Goal: Task Accomplishment & Management: Use online tool/utility

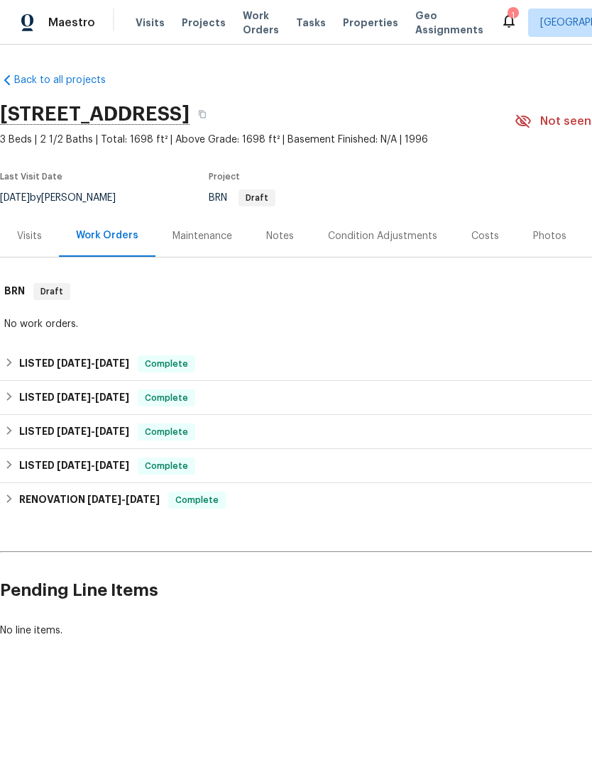
click at [138, 29] on span "Visits" at bounding box center [149, 23] width 29 height 14
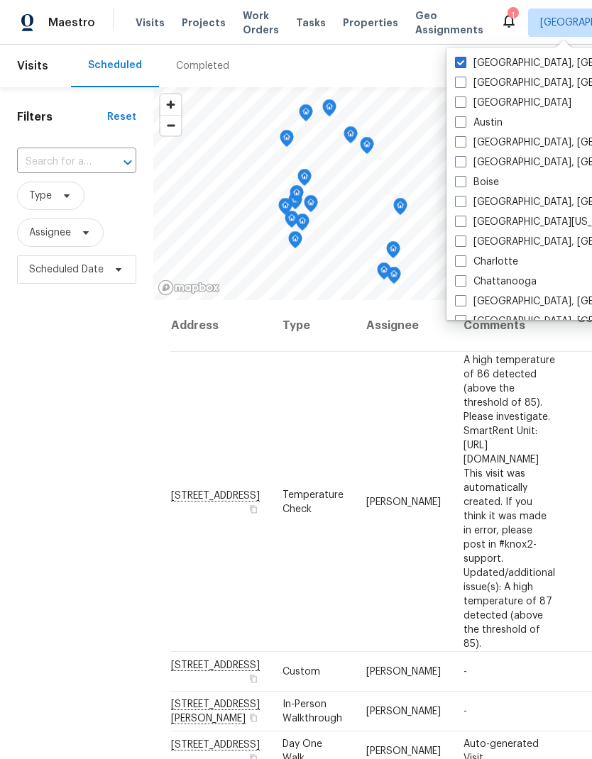
click at [464, 128] on label "Austin" at bounding box center [479, 123] width 48 height 14
click at [464, 125] on input "Austin" at bounding box center [459, 120] width 9 height 9
checkbox input "true"
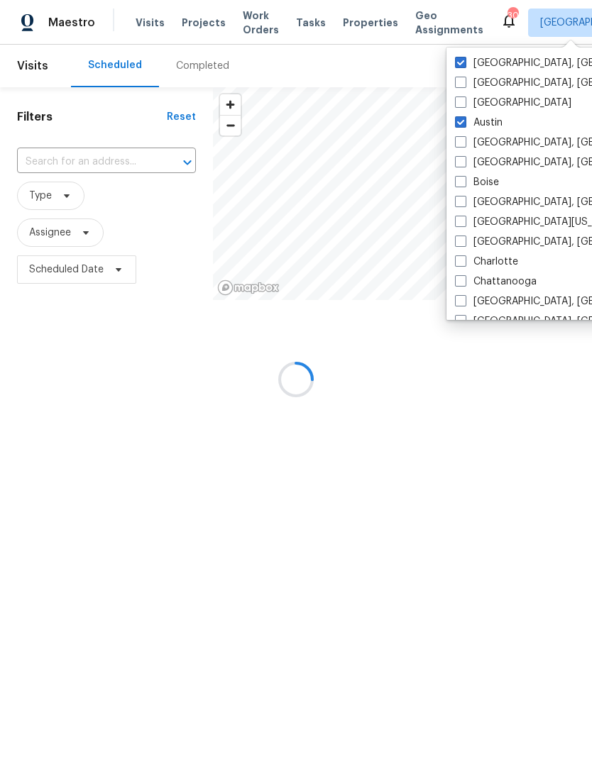
click at [462, 57] on span at bounding box center [460, 62] width 11 height 11
click at [462, 57] on input "[GEOGRAPHIC_DATA], [GEOGRAPHIC_DATA]" at bounding box center [459, 60] width 9 height 9
checkbox input "false"
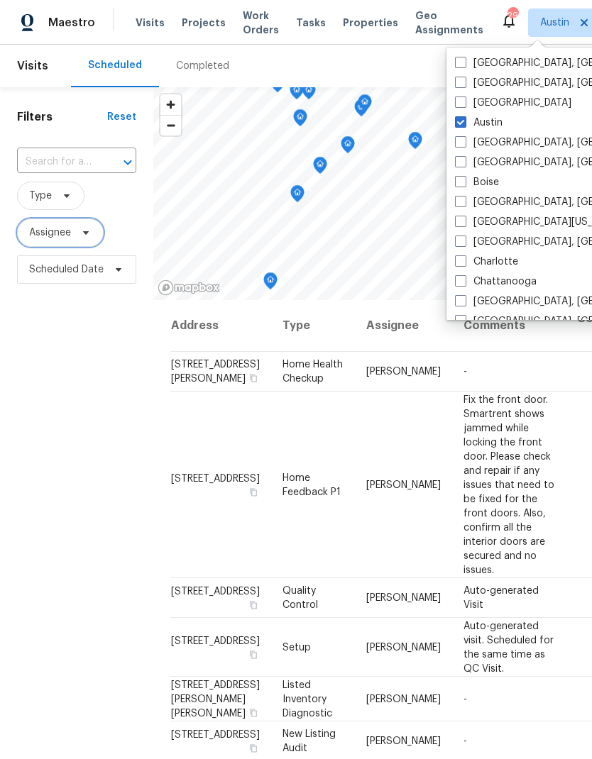
click at [82, 233] on icon at bounding box center [85, 232] width 11 height 11
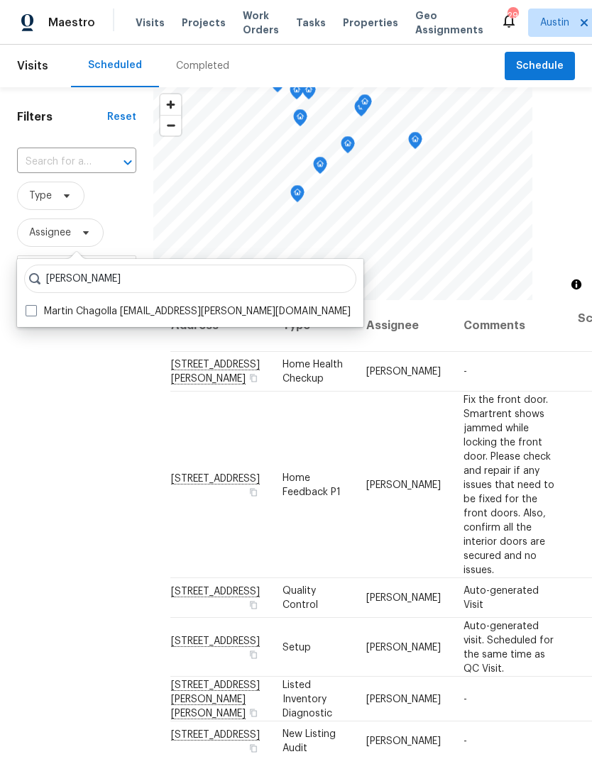
type input "Martin chagolla"
click at [32, 311] on span at bounding box center [31, 310] width 11 height 11
click at [32, 311] on input "Martin Chagolla martin.chagolla@opendoor.com" at bounding box center [30, 308] width 9 height 9
checkbox input "true"
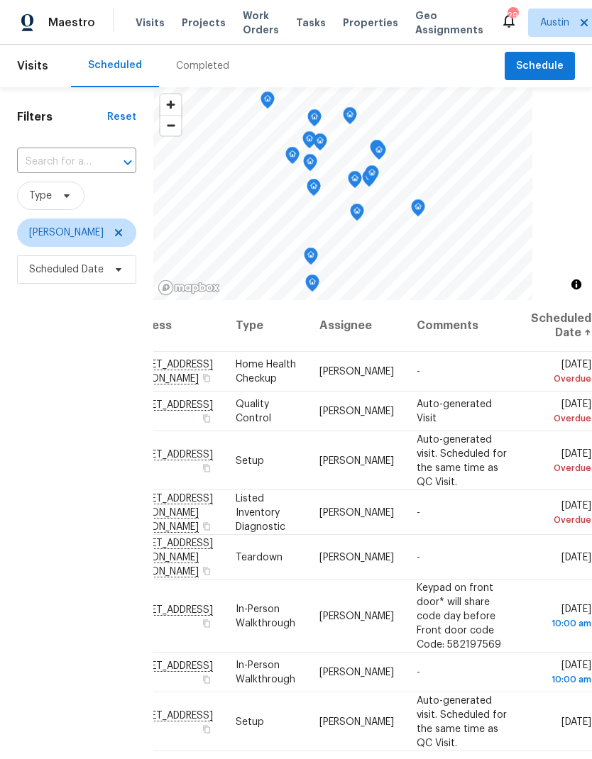
scroll to position [0, 127]
click at [71, 275] on span "Scheduled Date" at bounding box center [66, 269] width 74 height 14
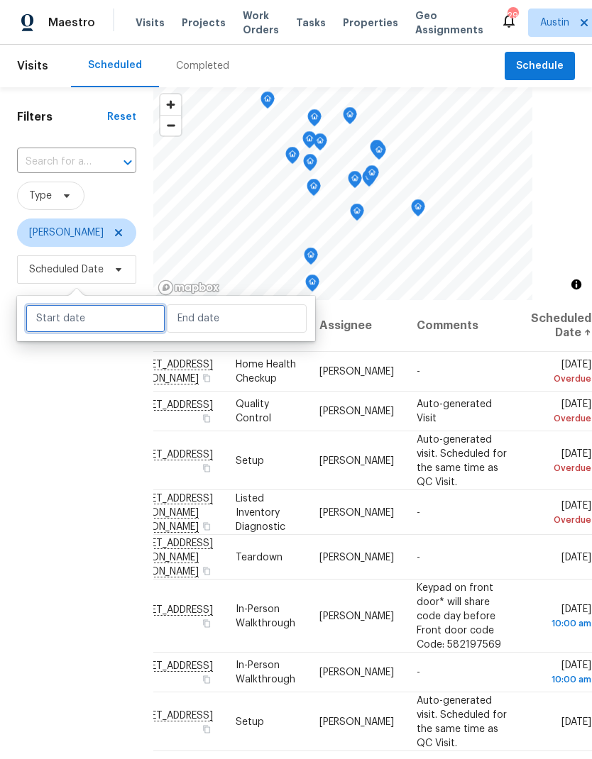
click at [65, 323] on input "text" at bounding box center [96, 318] width 140 height 28
select select "8"
select select "2025"
select select "9"
select select "2025"
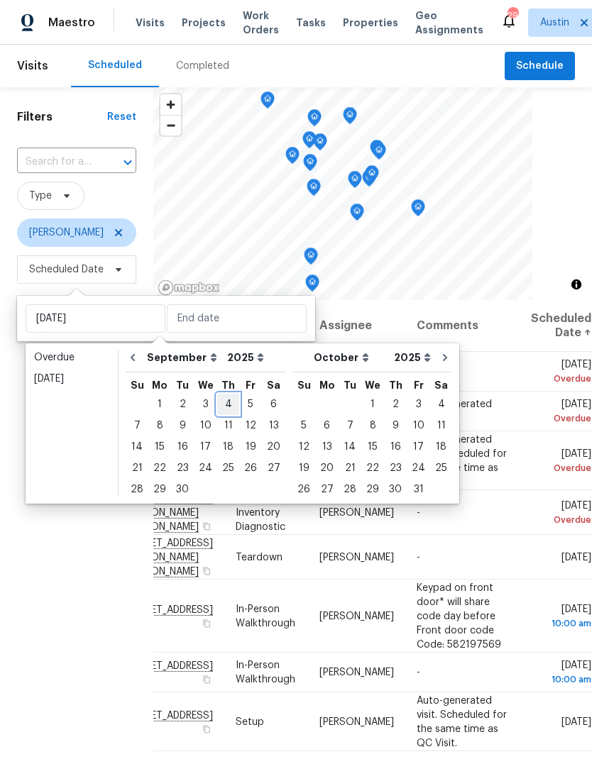
click at [225, 405] on div "4" at bounding box center [228, 404] width 22 height 20
type input "Thu, Sep 04"
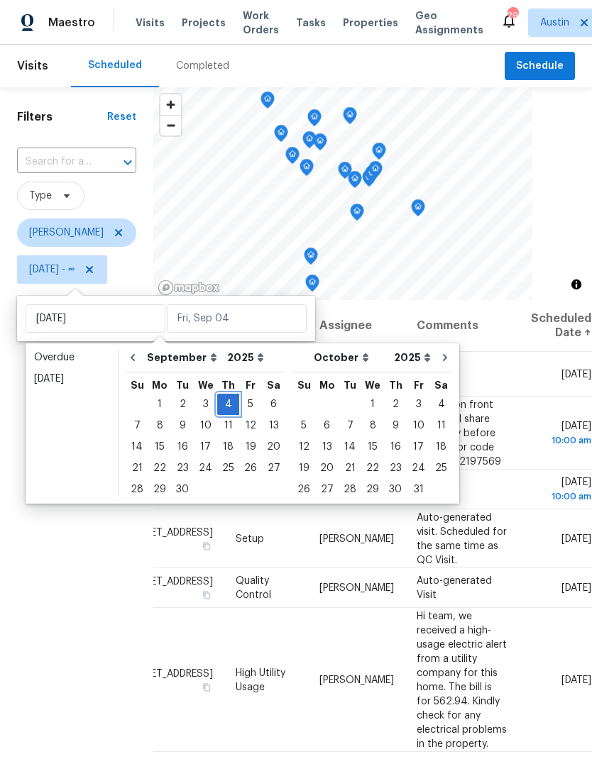
click at [221, 408] on div "4" at bounding box center [228, 404] width 22 height 20
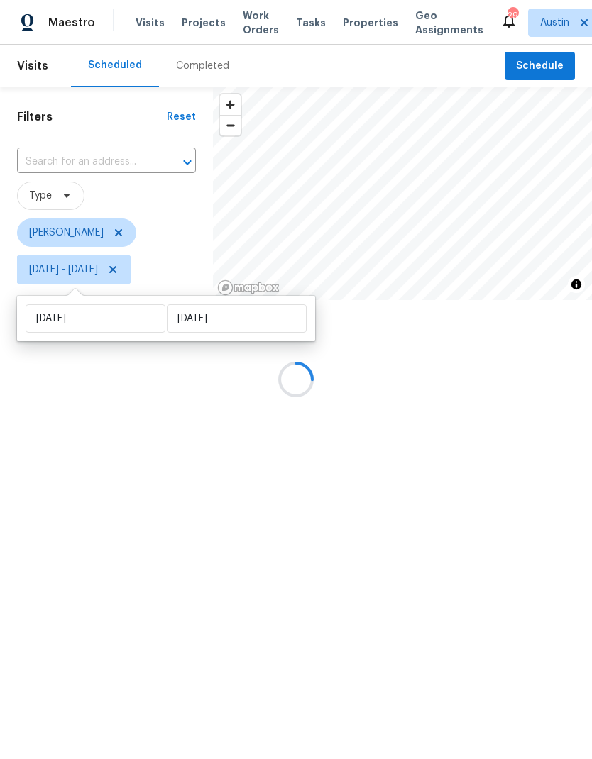
type input "Thu, Sep 04"
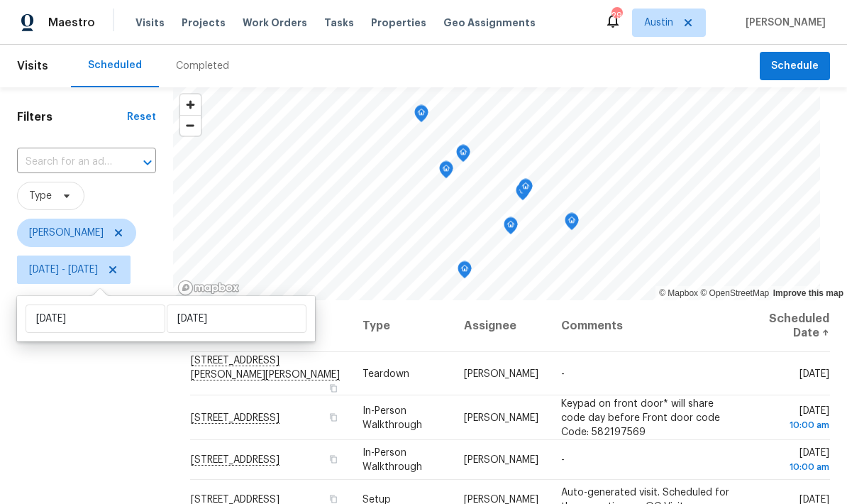
click at [150, 412] on div "Filters Reset ​ Type Martin Chagolla Thu, Sep 04 - Thu, Sep 04" at bounding box center [86, 395] width 173 height 616
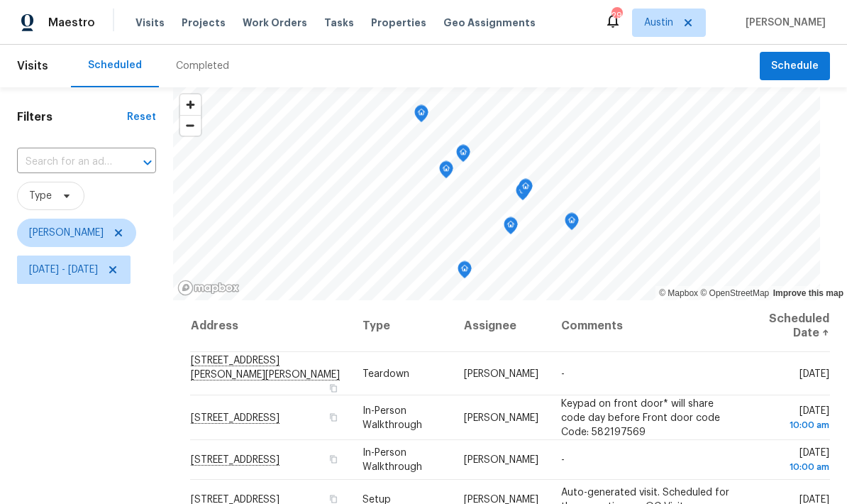
click at [470, 152] on icon "Map marker" at bounding box center [463, 153] width 13 height 16
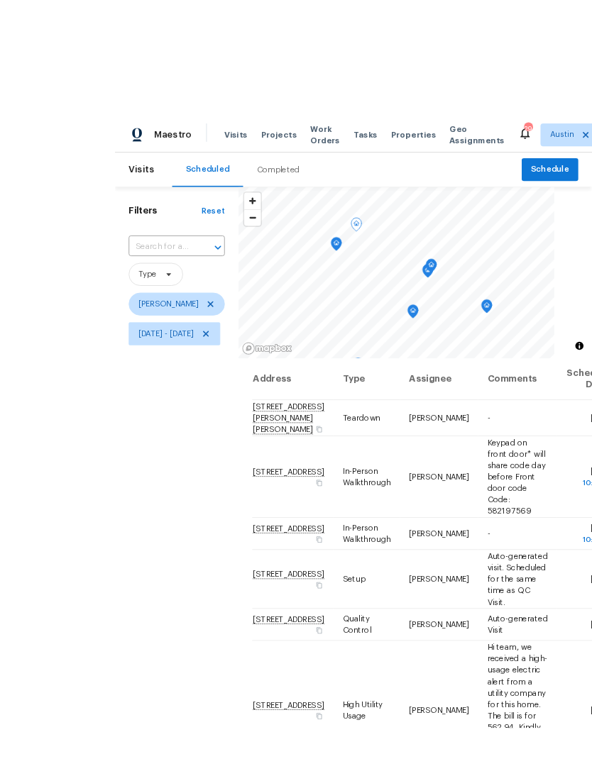
scroll to position [33, 0]
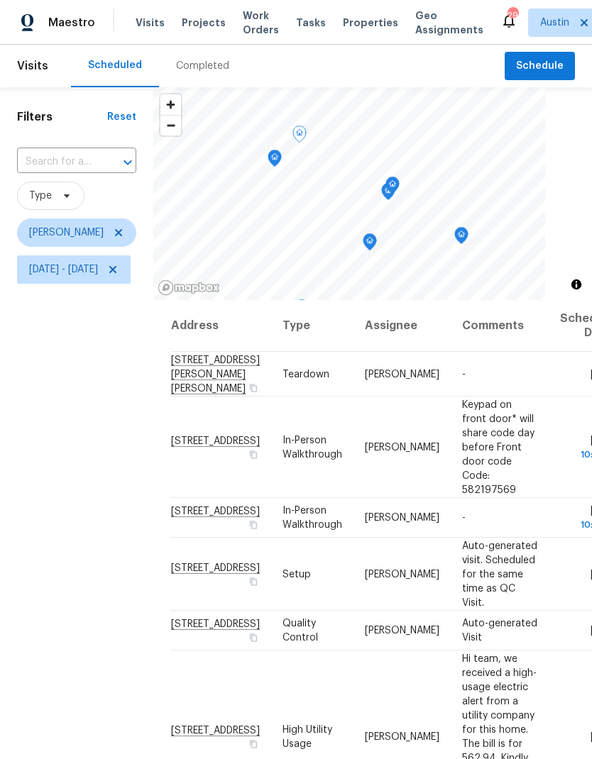
click at [306, 126] on icon "Map marker" at bounding box center [299, 134] width 13 height 16
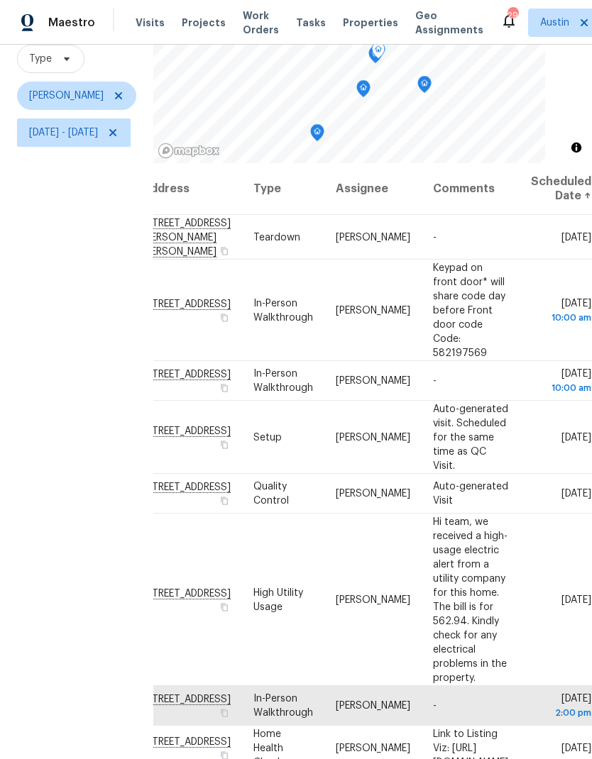
scroll to position [0, 138]
click at [0, 0] on icon at bounding box center [0, 0] width 0 height 0
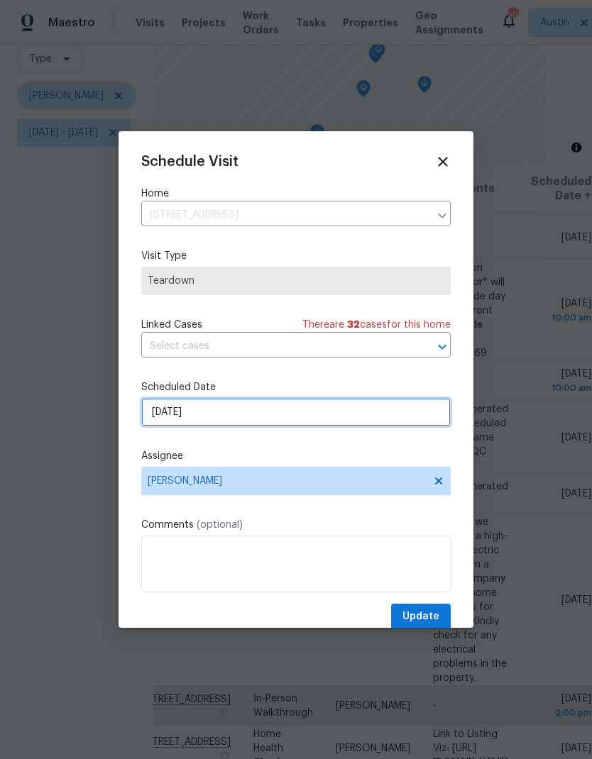
click at [230, 423] on input "[DATE]" at bounding box center [295, 412] width 309 height 28
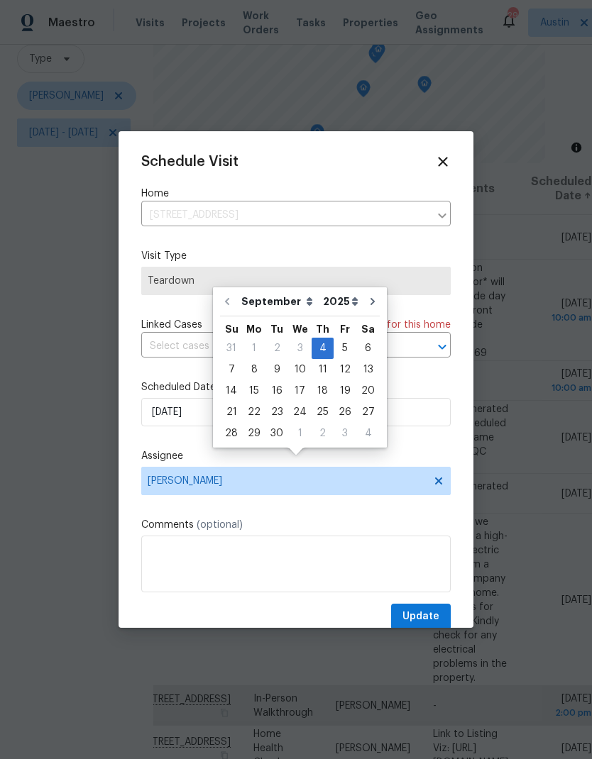
click at [257, 463] on label "Assignee" at bounding box center [295, 456] width 309 height 14
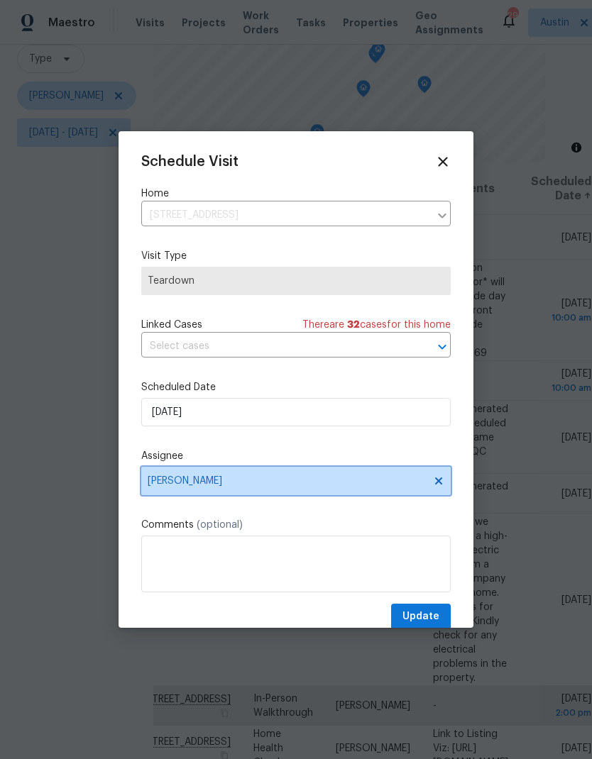
click at [270, 487] on span "Martin Chagolla" at bounding box center [287, 480] width 278 height 11
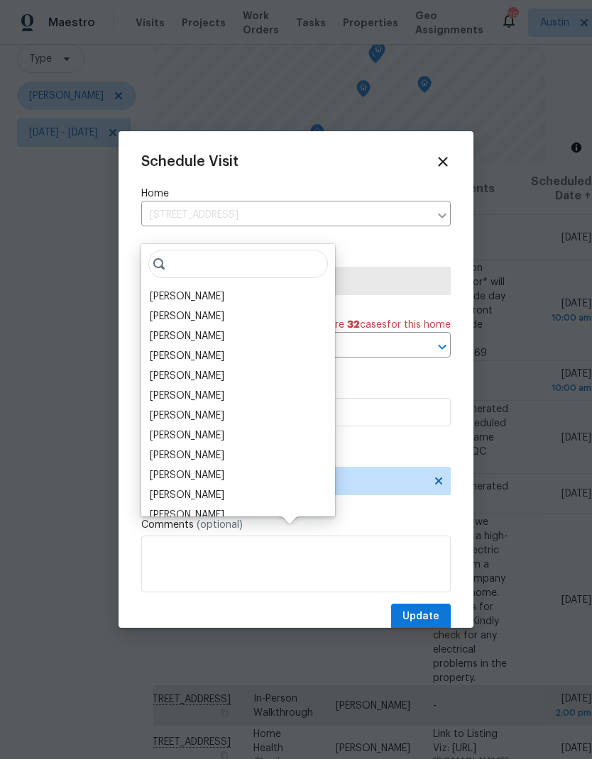
click at [210, 349] on div "[PERSON_NAME]" at bounding box center [187, 356] width 74 height 14
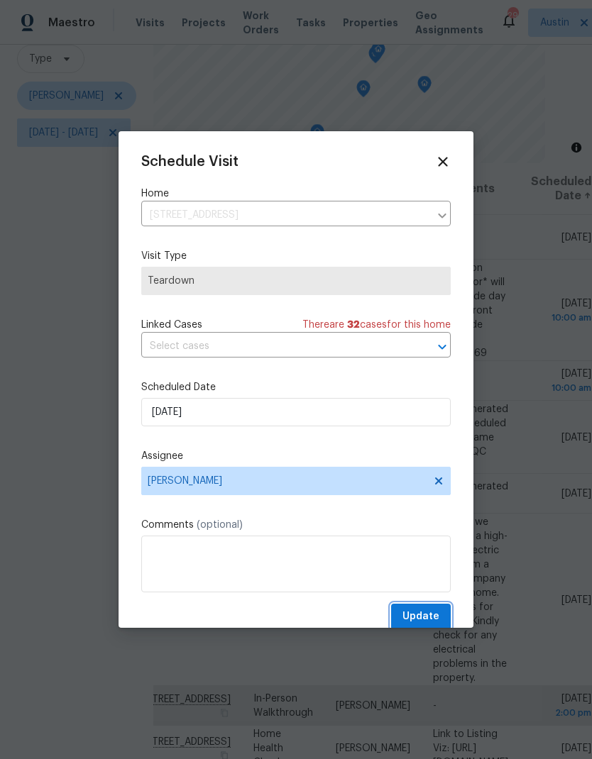
click at [433, 621] on span "Update" at bounding box center [420, 617] width 37 height 18
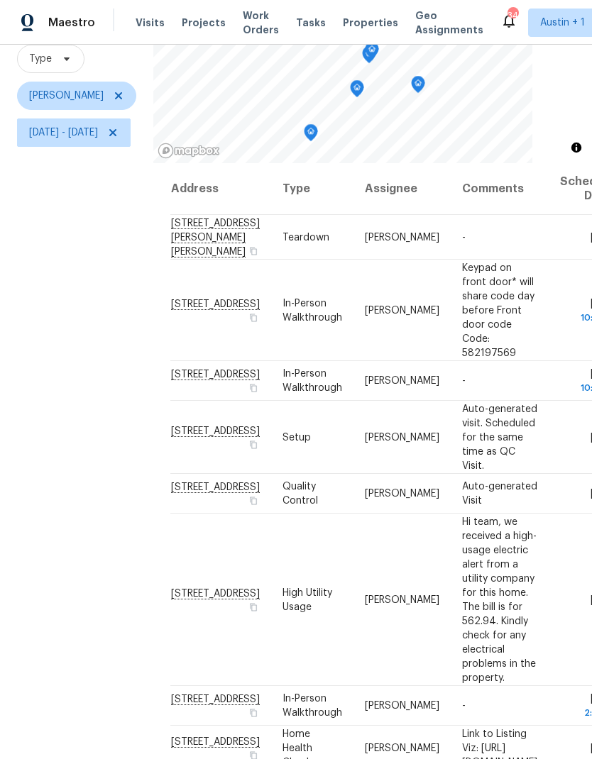
click at [234, 694] on span "3800 Empire Cv, Leander, TX 78641" at bounding box center [215, 699] width 89 height 11
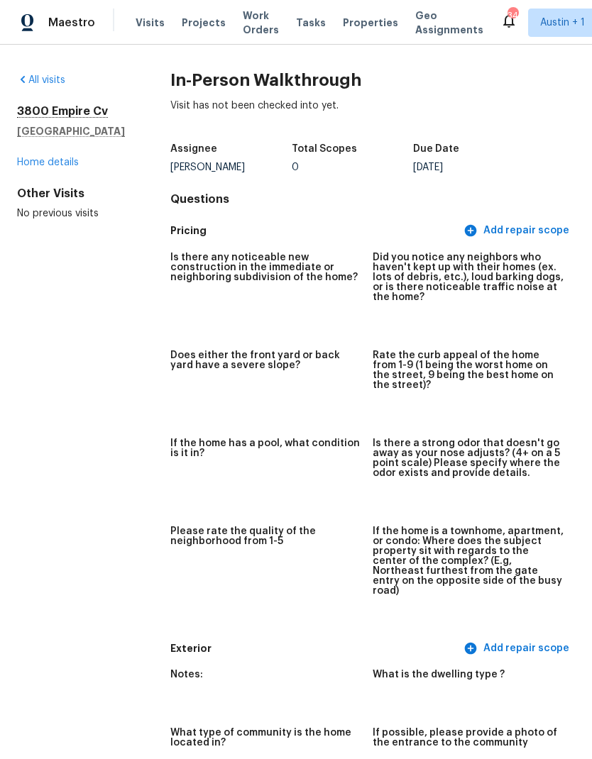
click at [45, 113] on h2 "3800 Empire Cv" at bounding box center [71, 111] width 108 height 14
click at [38, 162] on link "Home details" at bounding box center [48, 162] width 62 height 10
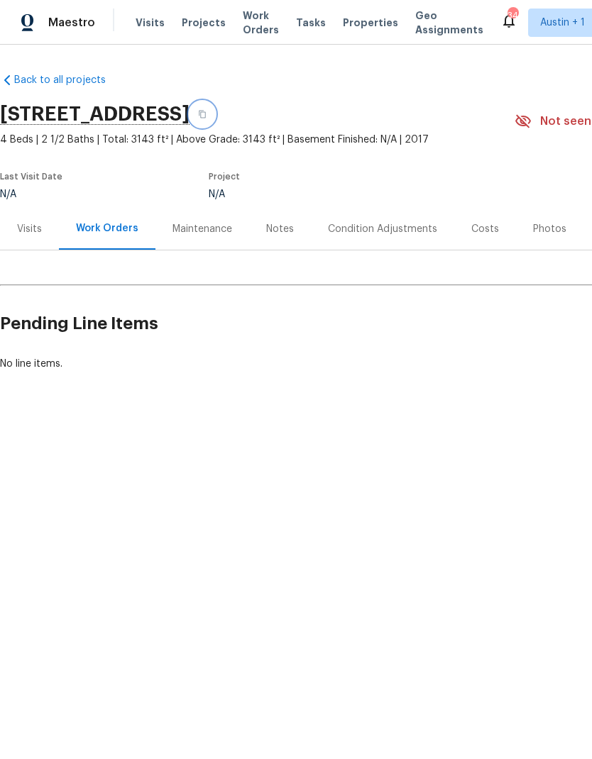
click at [215, 108] on button "button" at bounding box center [202, 114] width 26 height 26
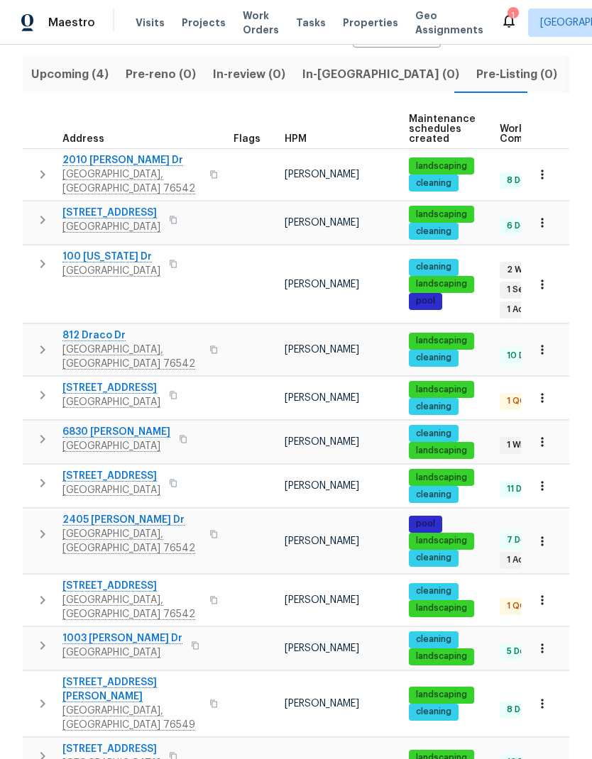
scroll to position [155, 0]
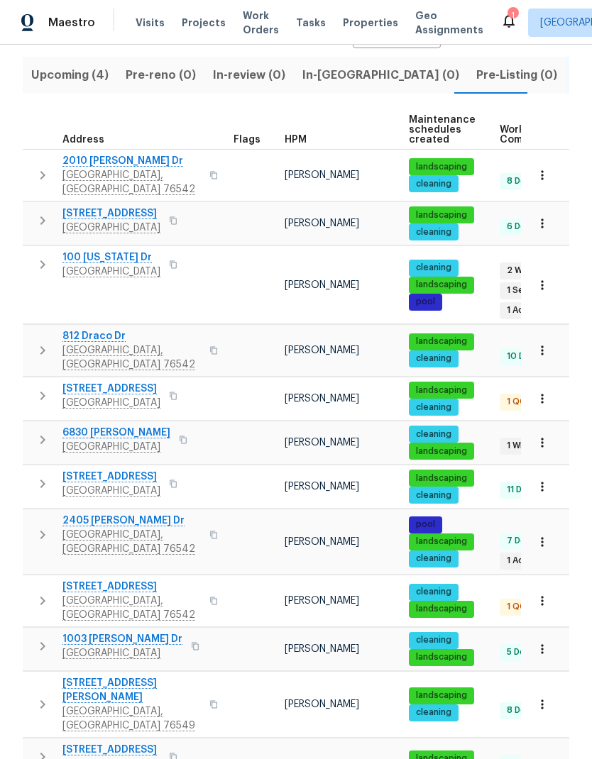
click at [92, 757] on span "[GEOGRAPHIC_DATA]" at bounding box center [111, 764] width 98 height 14
click at [550, 177] on button "button" at bounding box center [541, 175] width 31 height 31
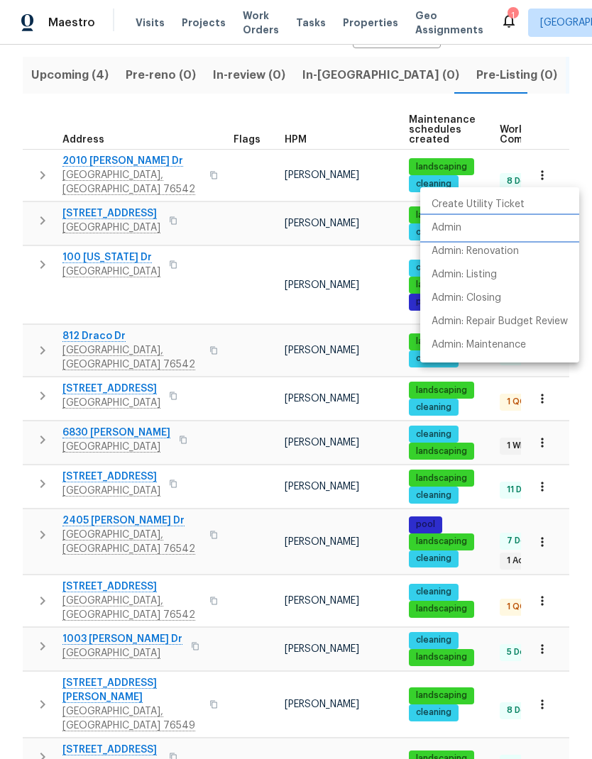
click at [499, 234] on li "Admin" at bounding box center [499, 227] width 159 height 23
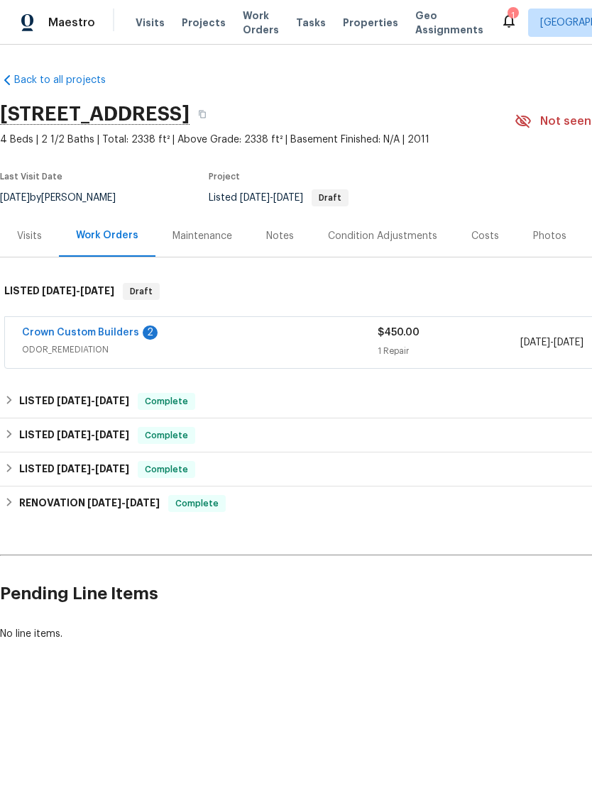
click at [74, 328] on link "Crown Custom Builders" at bounding box center [80, 333] width 117 height 10
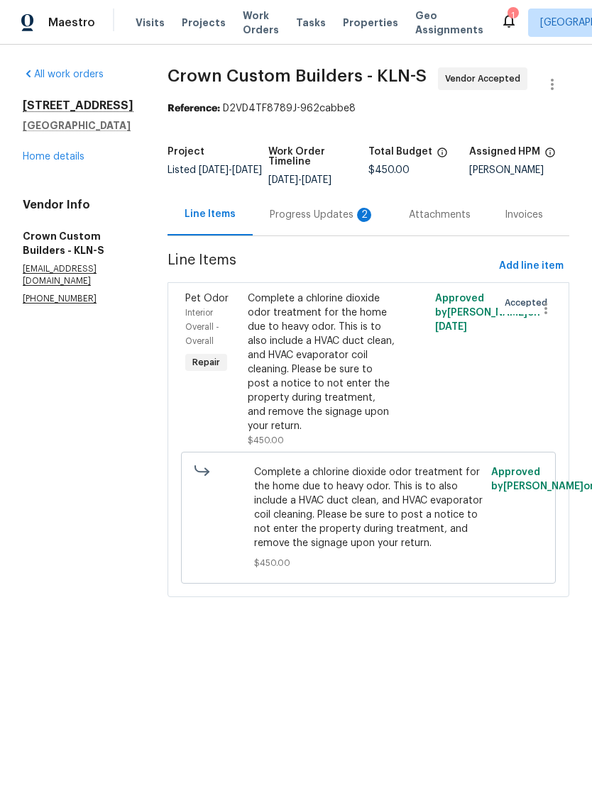
click at [311, 212] on div "Progress Updates 2" at bounding box center [322, 215] width 105 height 14
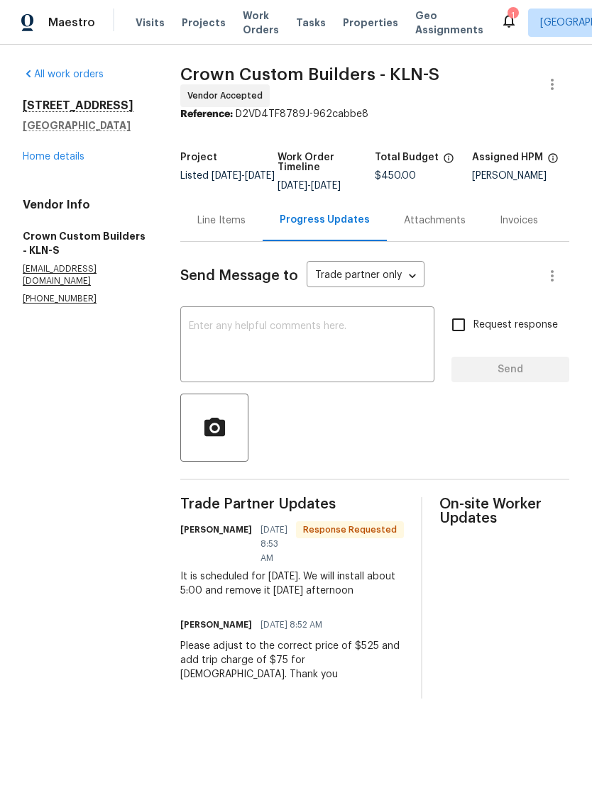
click at [245, 228] on div "Line Items" at bounding box center [221, 221] width 48 height 14
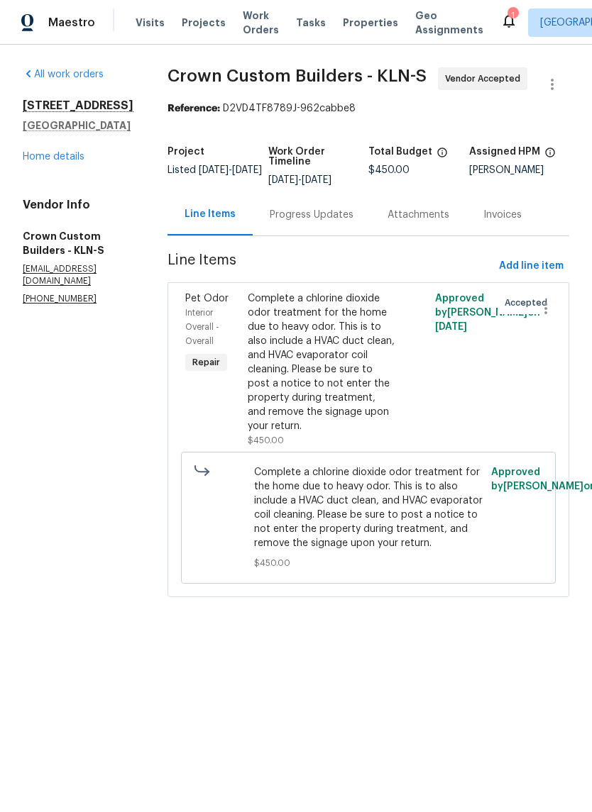
click at [327, 379] on div "Complete a chlorine dioxide odor treatment for the home due to heavy odor. This…" at bounding box center [322, 363] width 148 height 142
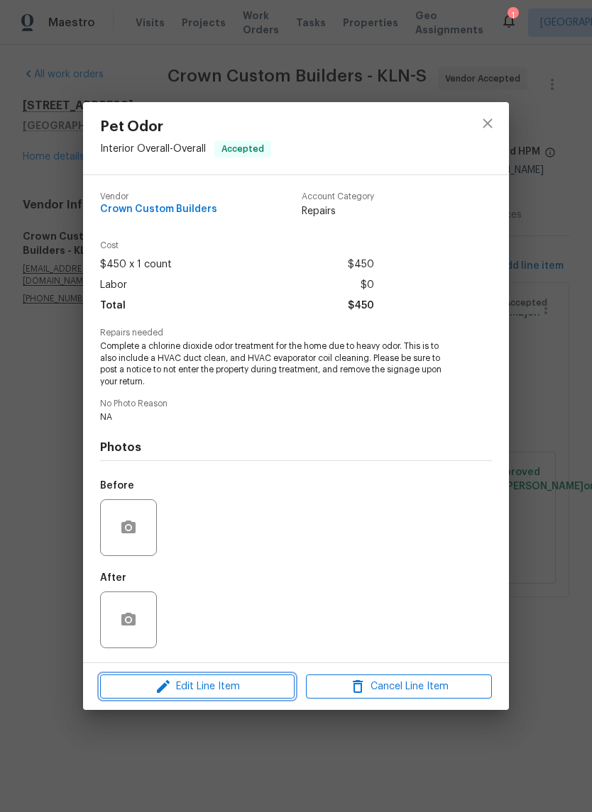
click at [226, 697] on button "Edit Line Item" at bounding box center [197, 687] width 194 height 25
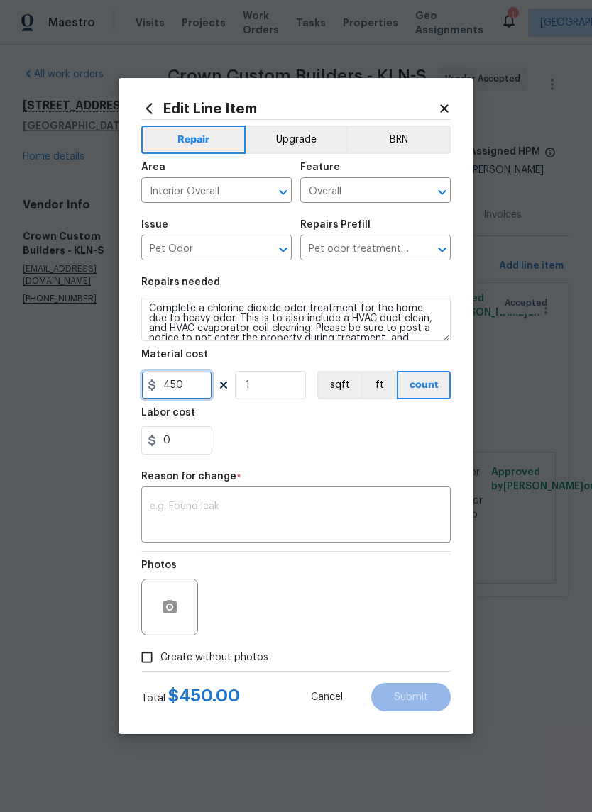
click at [196, 381] on input "450" at bounding box center [176, 385] width 71 height 28
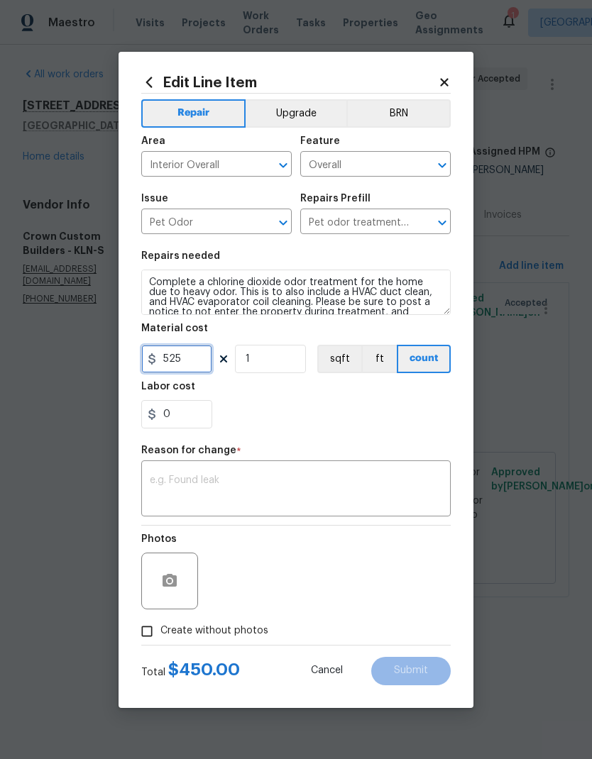
type input "525"
click at [200, 414] on input "0" at bounding box center [176, 414] width 71 height 28
type input "75"
click at [285, 472] on div "x ​" at bounding box center [295, 490] width 309 height 52
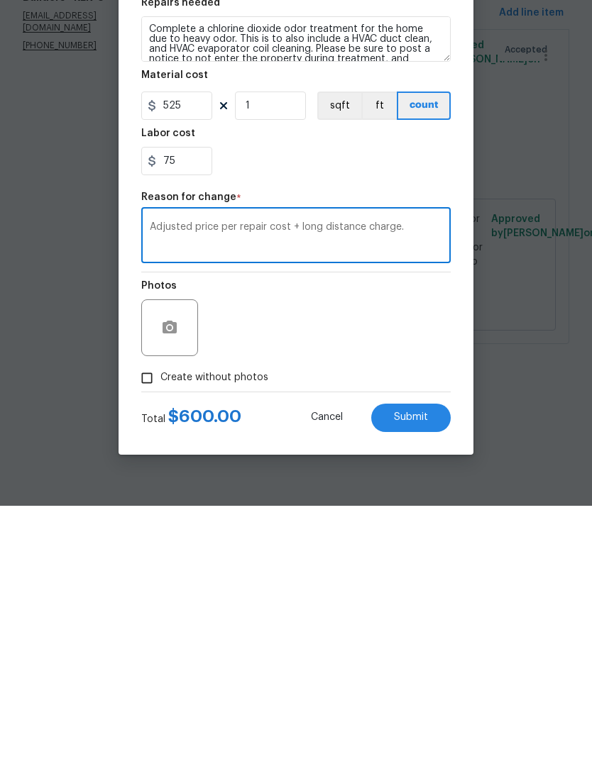
type textarea "Adjusted price per repair cost + long distance charge."
click at [396, 526] on div "Photos" at bounding box center [295, 572] width 309 height 92
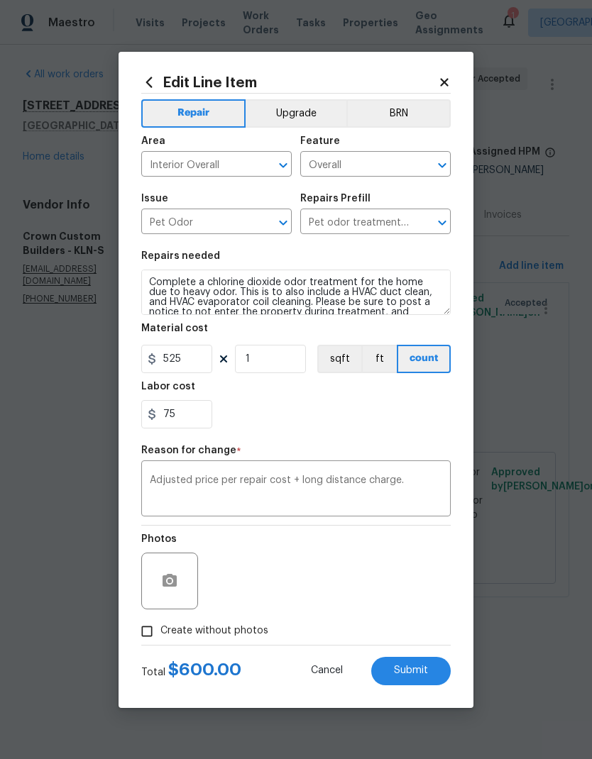
click at [414, 677] on button "Submit" at bounding box center [410, 671] width 79 height 28
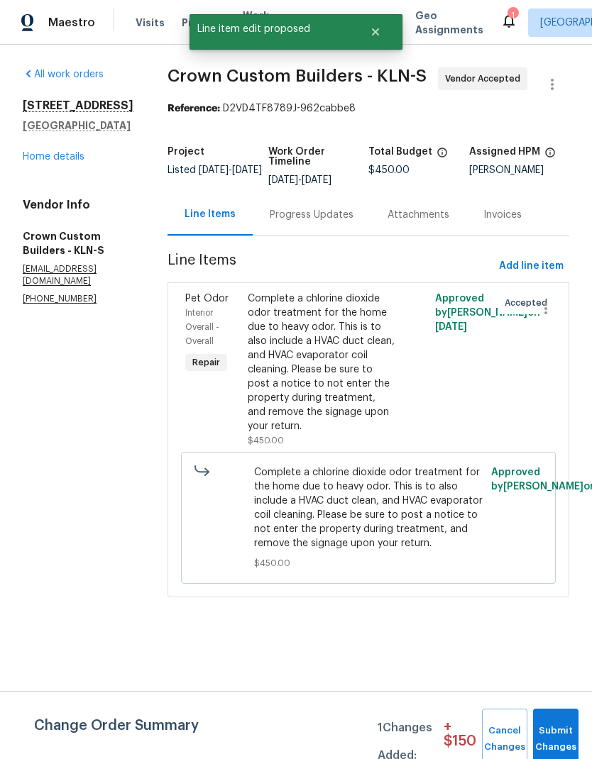
click at [556, 704] on div "Change Order Summary 1 Changes Added: + $ 150 Cancel Changes Submit Changes" at bounding box center [296, 725] width 592 height 68
click at [553, 739] on span "Submit Changes" at bounding box center [555, 739] width 31 height 33
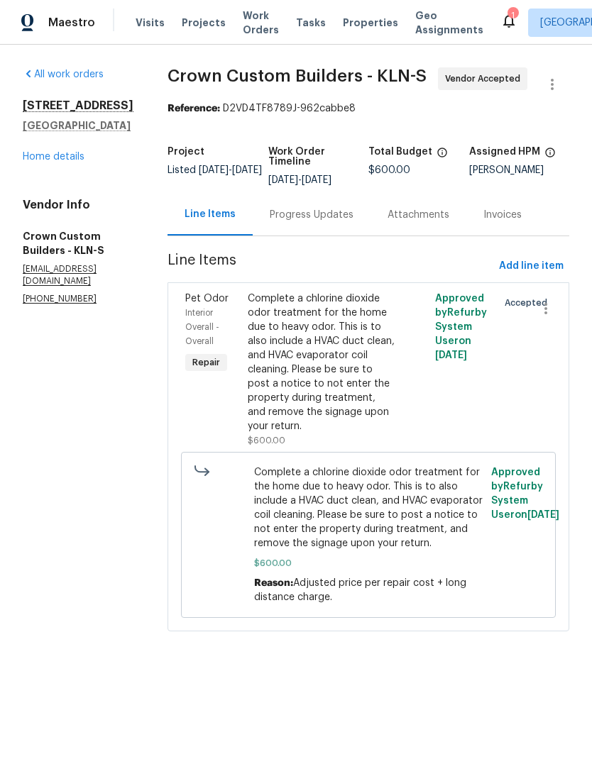
click at [296, 212] on div "Progress Updates" at bounding box center [312, 215] width 84 height 14
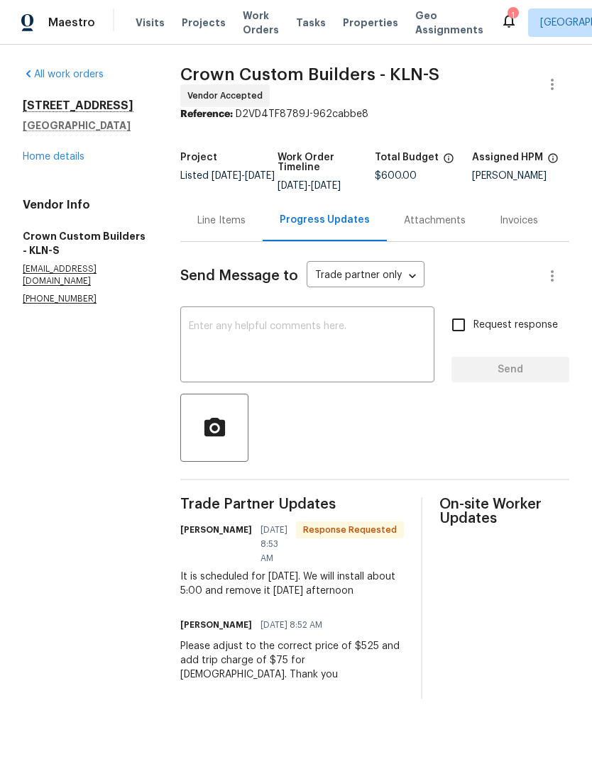
click at [347, 341] on textarea at bounding box center [307, 346] width 237 height 50
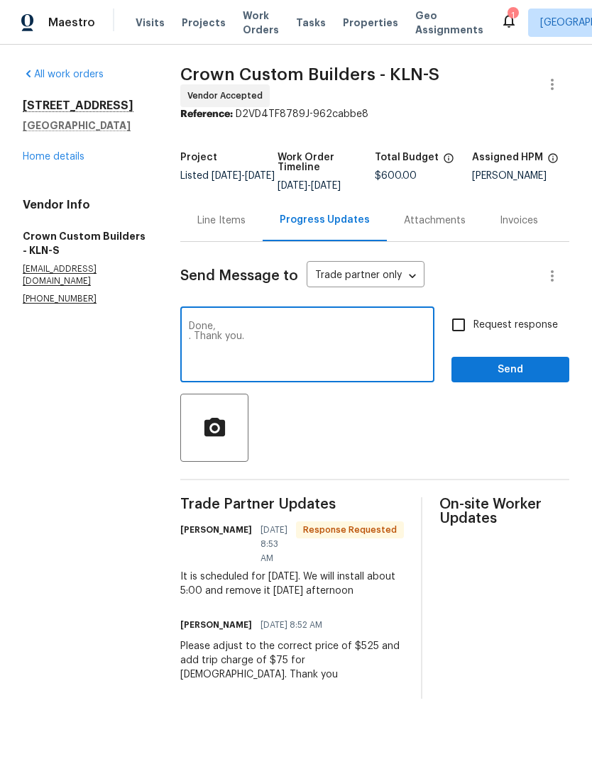
type textarea "Done, . Thank you."
click at [538, 379] on span "Send" at bounding box center [509, 370] width 95 height 18
